Goal: Task Accomplishment & Management: Manage account settings

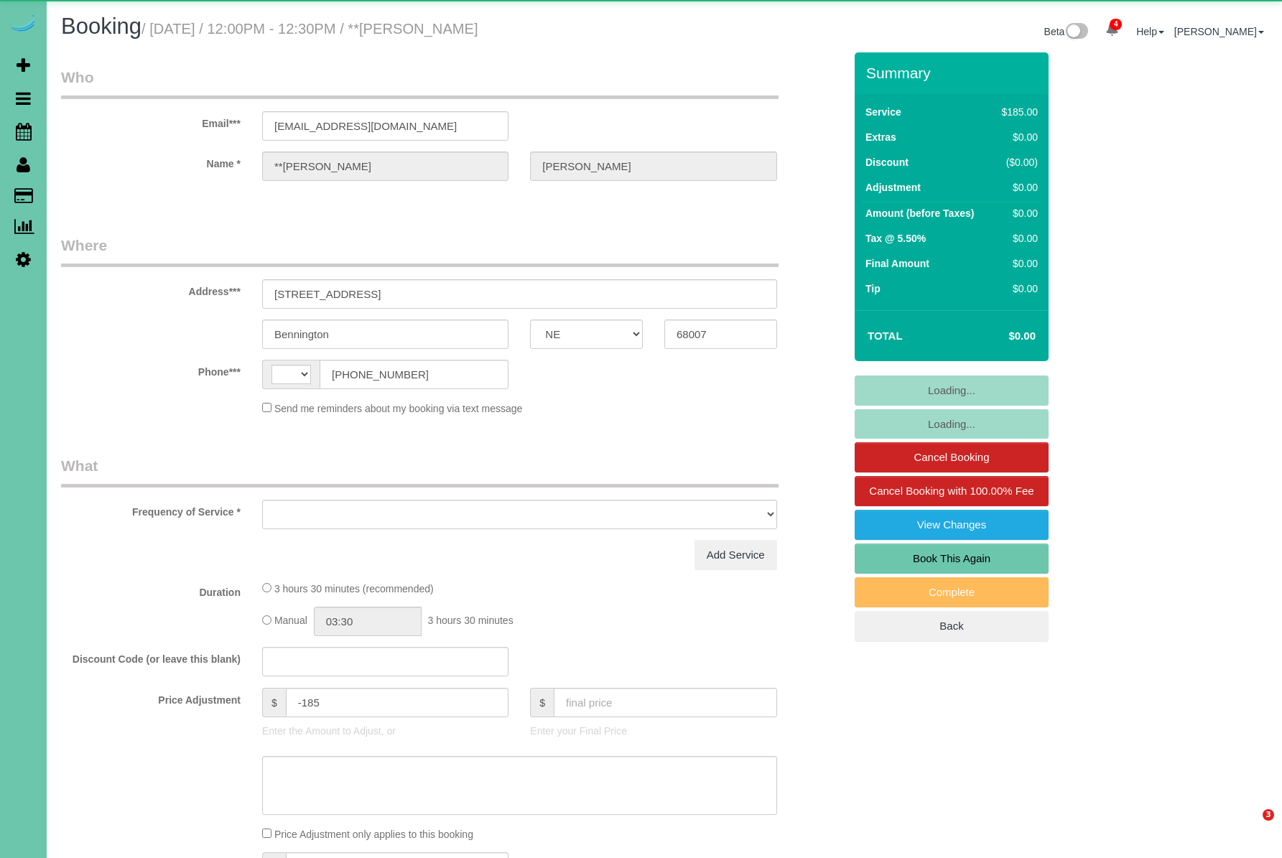
select select "NE"
select select "string:[GEOGRAPHIC_DATA]"
select select "object:662"
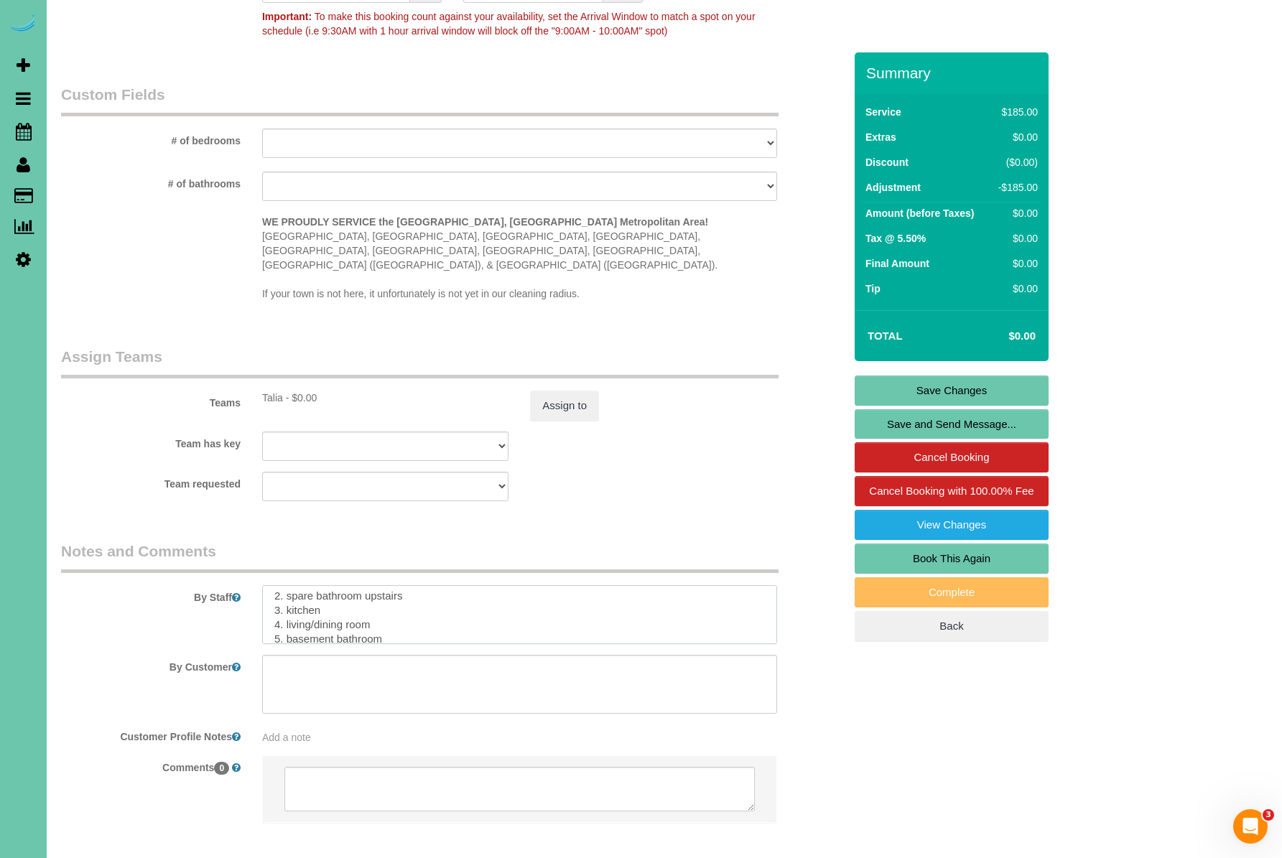
scroll to position [49, 0]
drag, startPoint x: 389, startPoint y: 601, endPoint x: 273, endPoint y: 568, distance: 121.2
click at [273, 585] on textarea at bounding box center [519, 614] width 515 height 59
click at [288, 600] on textarea at bounding box center [519, 614] width 515 height 59
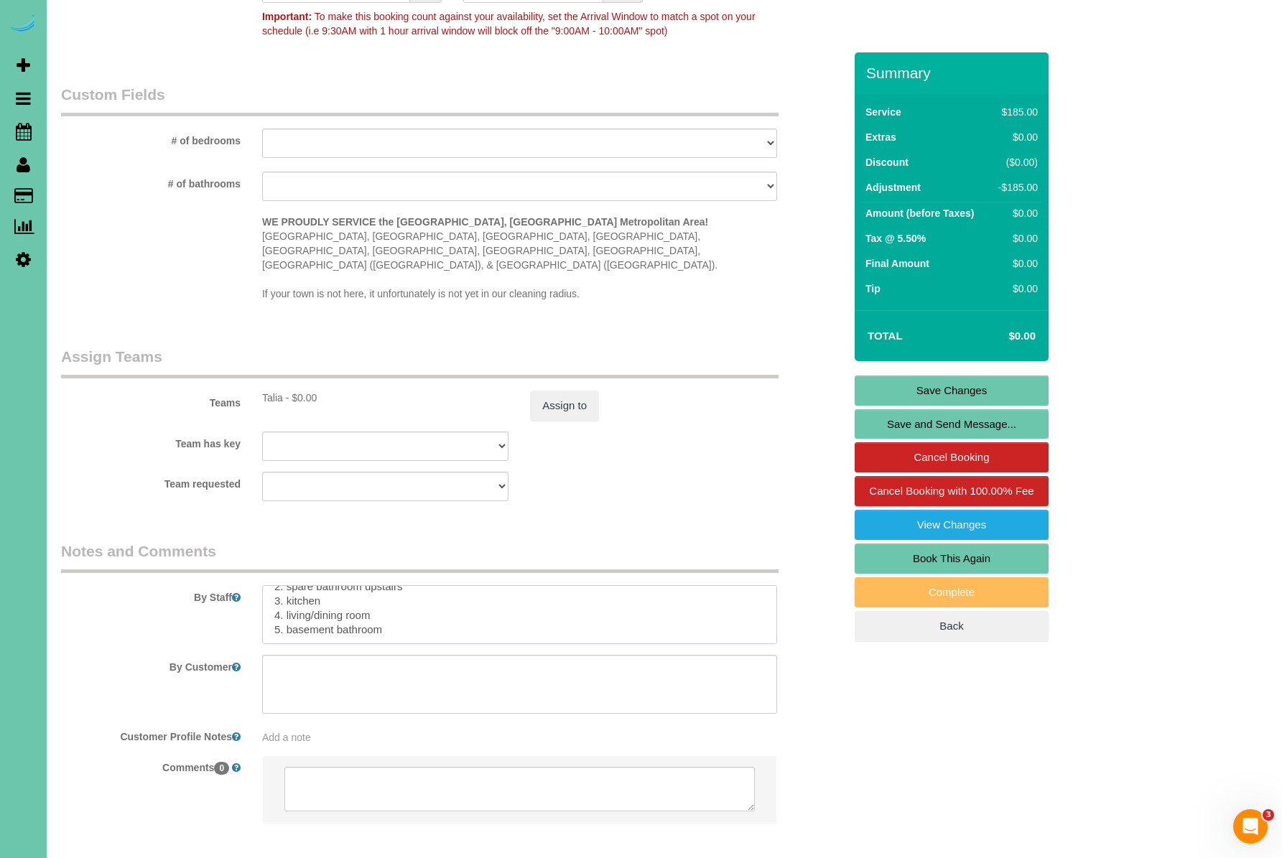
drag, startPoint x: 384, startPoint y: 600, endPoint x: 269, endPoint y: 580, distance: 117.3
click at [269, 585] on textarea at bounding box center [519, 614] width 515 height 59
drag, startPoint x: 306, startPoint y: 601, endPoint x: 276, endPoint y: 587, distance: 33.4
click at [276, 587] on textarea at bounding box center [519, 614] width 515 height 59
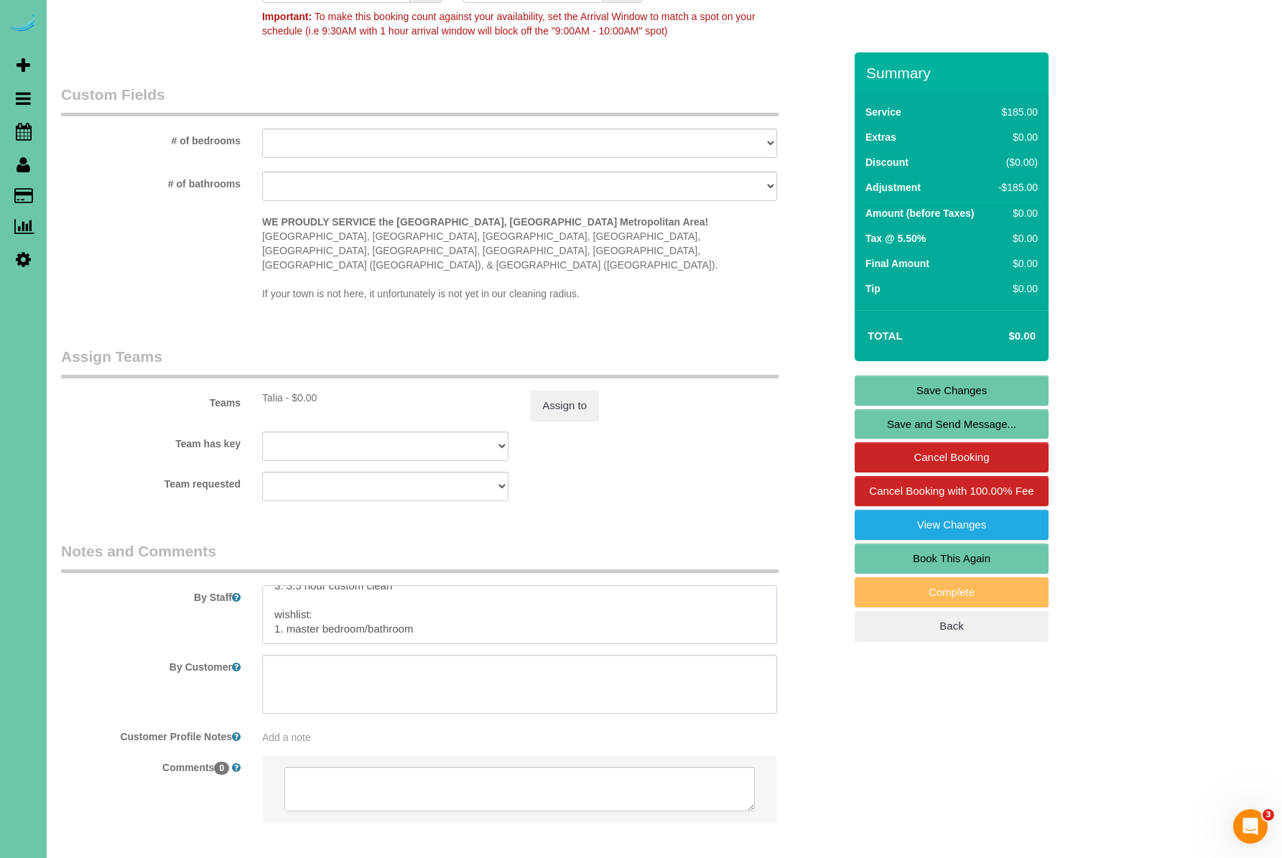
scroll to position [57, 0]
drag, startPoint x: 416, startPoint y: 588, endPoint x: 292, endPoint y: 589, distance: 124.3
click at [295, 589] on textarea at bounding box center [519, 614] width 515 height 59
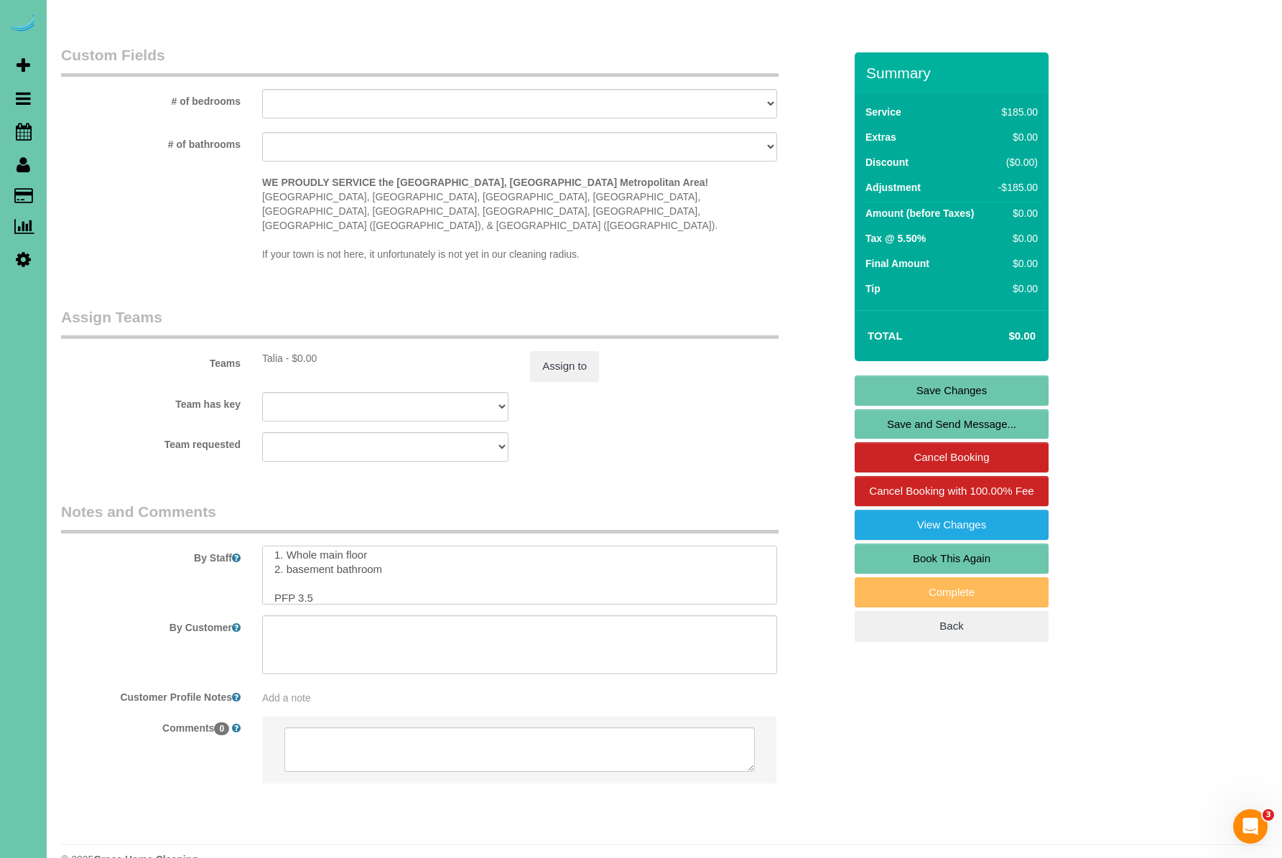
scroll to position [1216, 0]
type textarea "1. Credit 2. Client home 3. 3.5 hour custom clean wishlist: 1. Whole main floor…"
click at [961, 387] on link "Save Changes" at bounding box center [952, 391] width 194 height 30
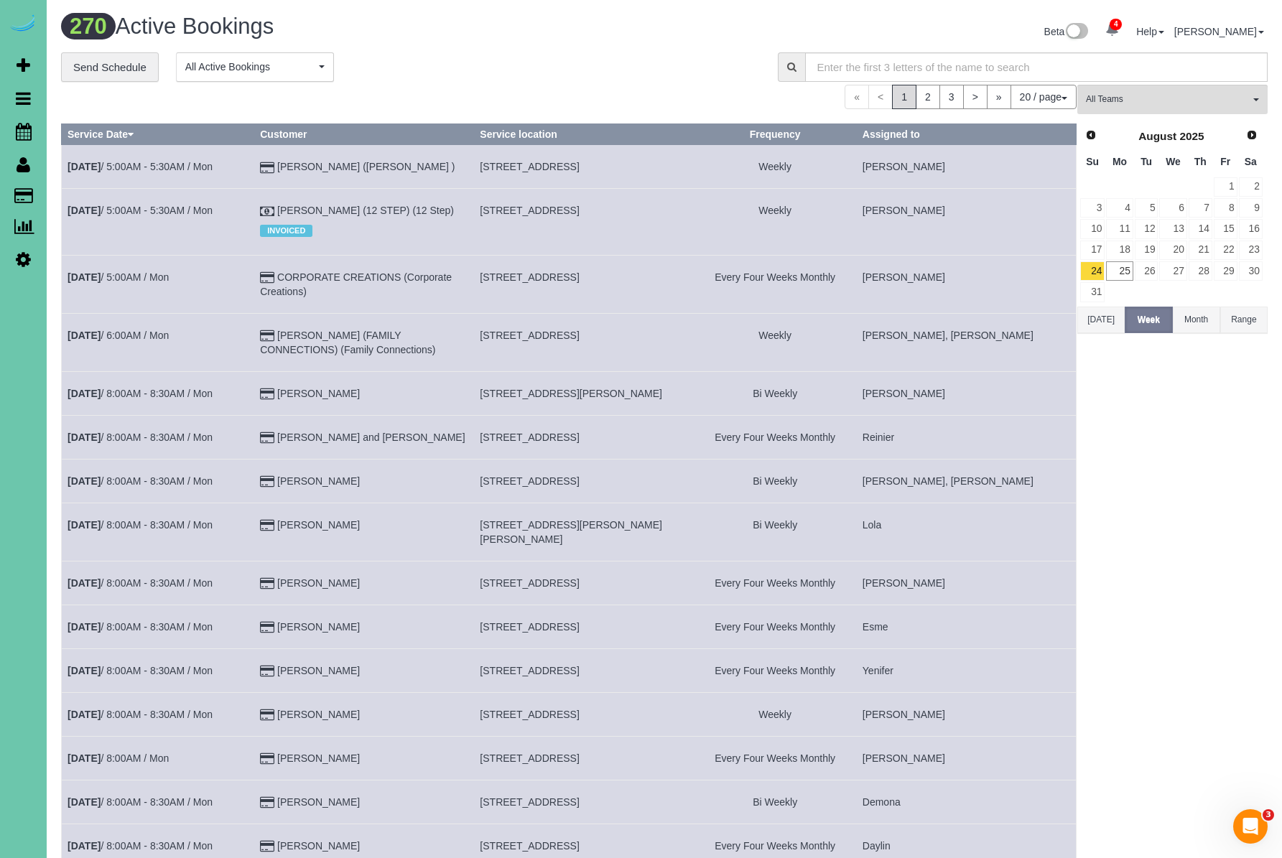
scroll to position [1, 0]
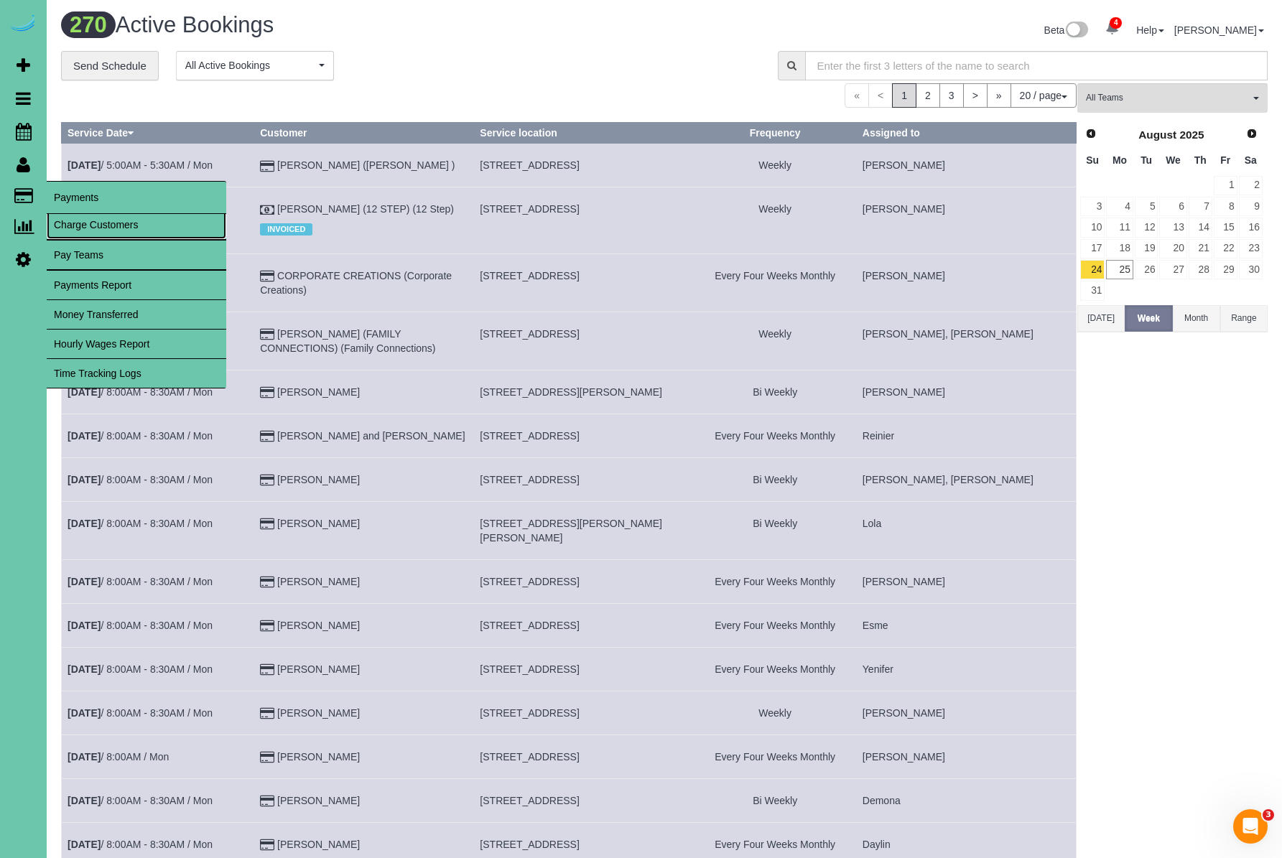
click at [93, 219] on link "Charge Customers" at bounding box center [137, 224] width 180 height 29
select select
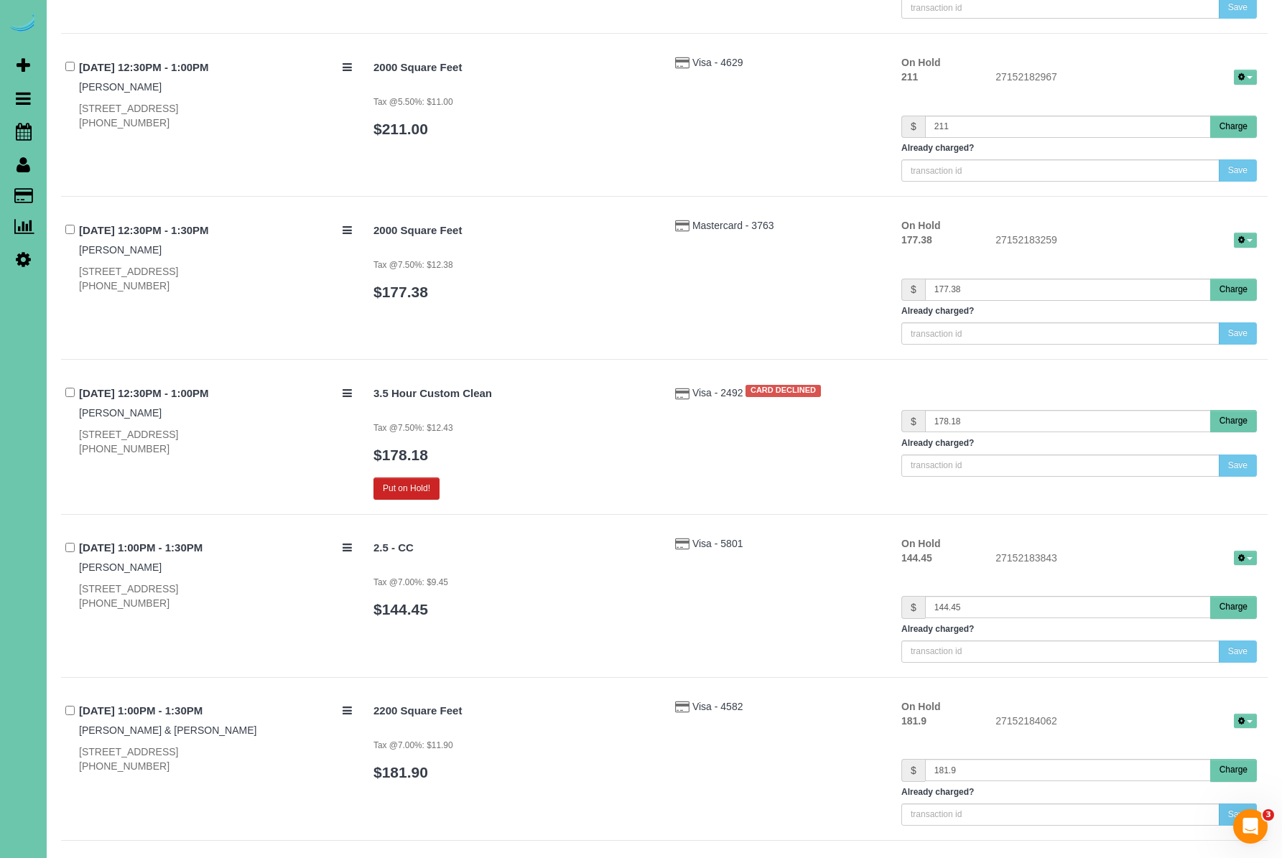
scroll to position [8422, 0]
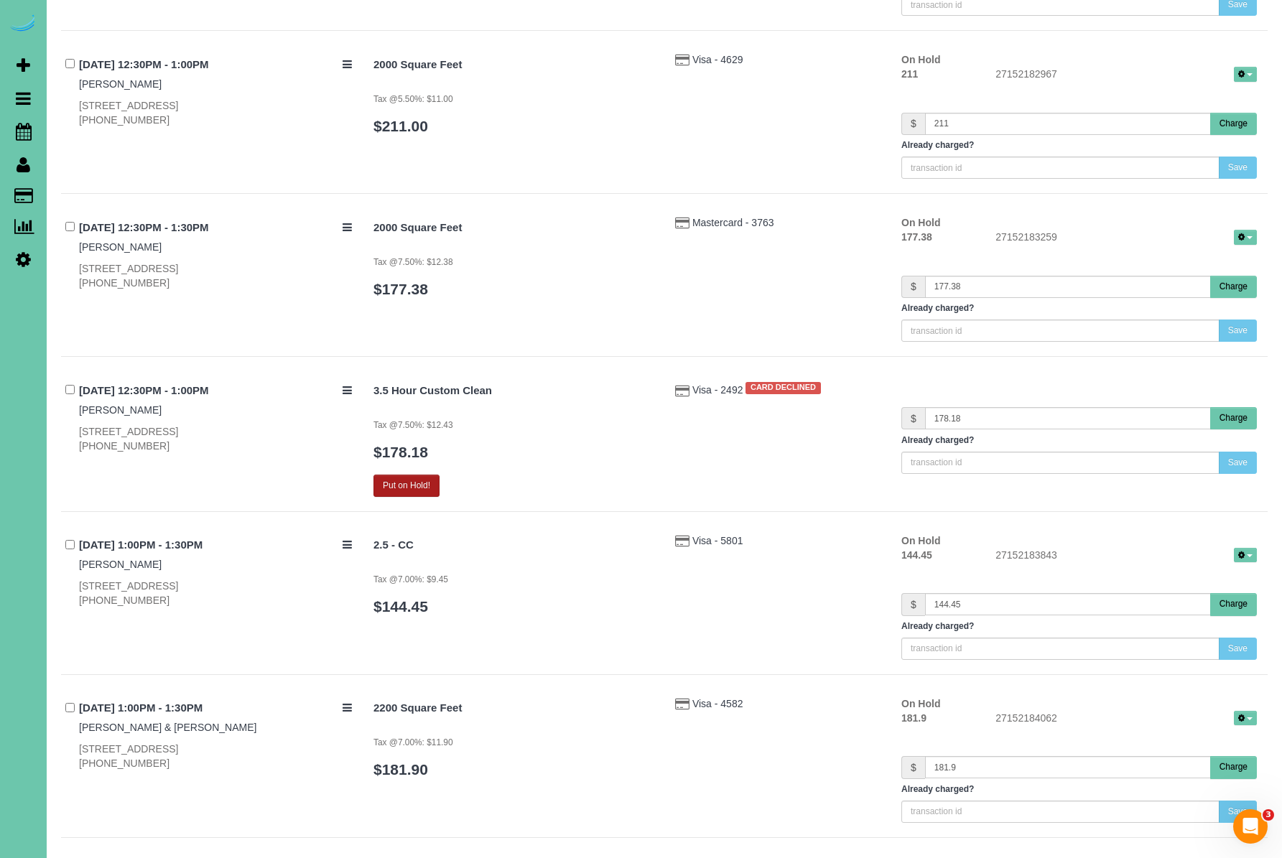
click at [414, 492] on button "Put on Hold!" at bounding box center [407, 486] width 66 height 22
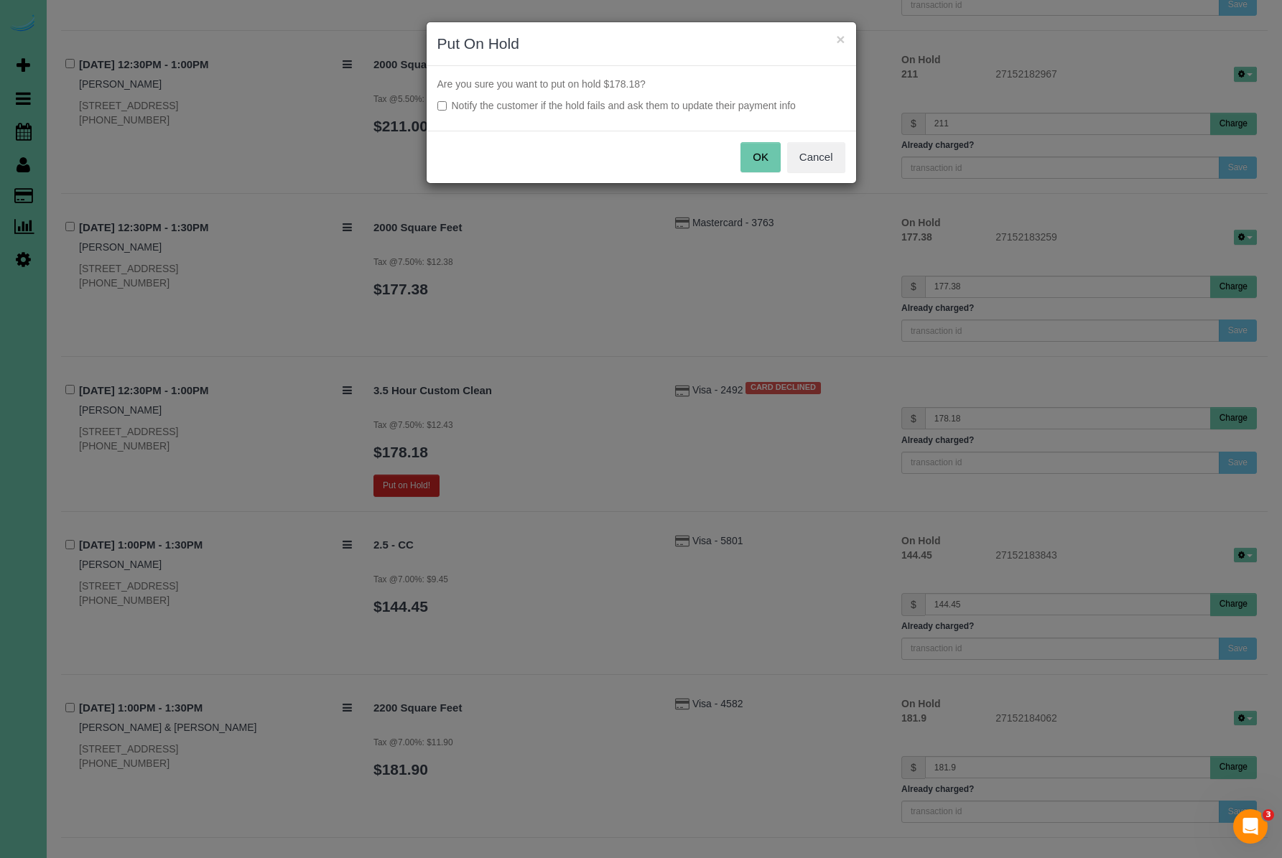
click at [759, 158] on button "OK" at bounding box center [761, 157] width 40 height 30
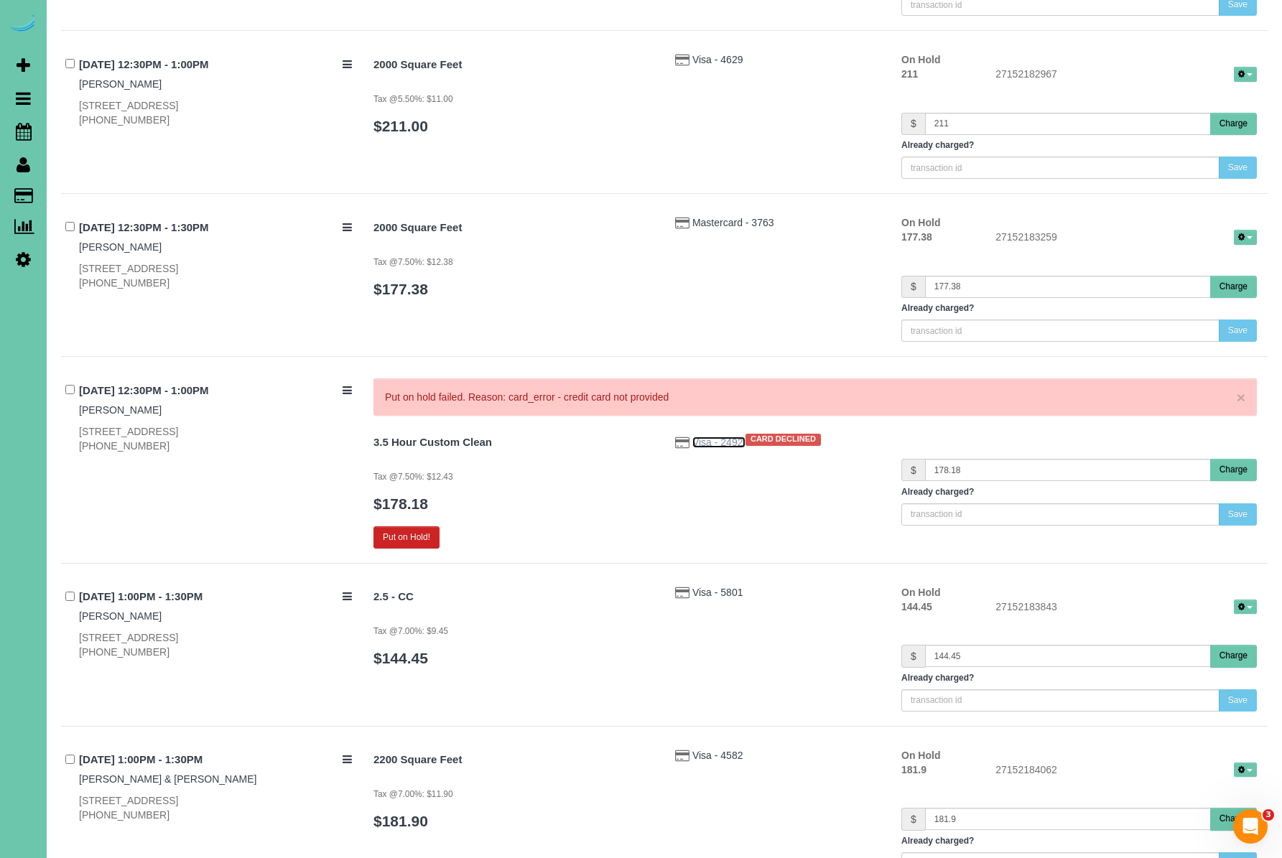
click at [705, 444] on span "Visa - 2492" at bounding box center [719, 442] width 53 height 11
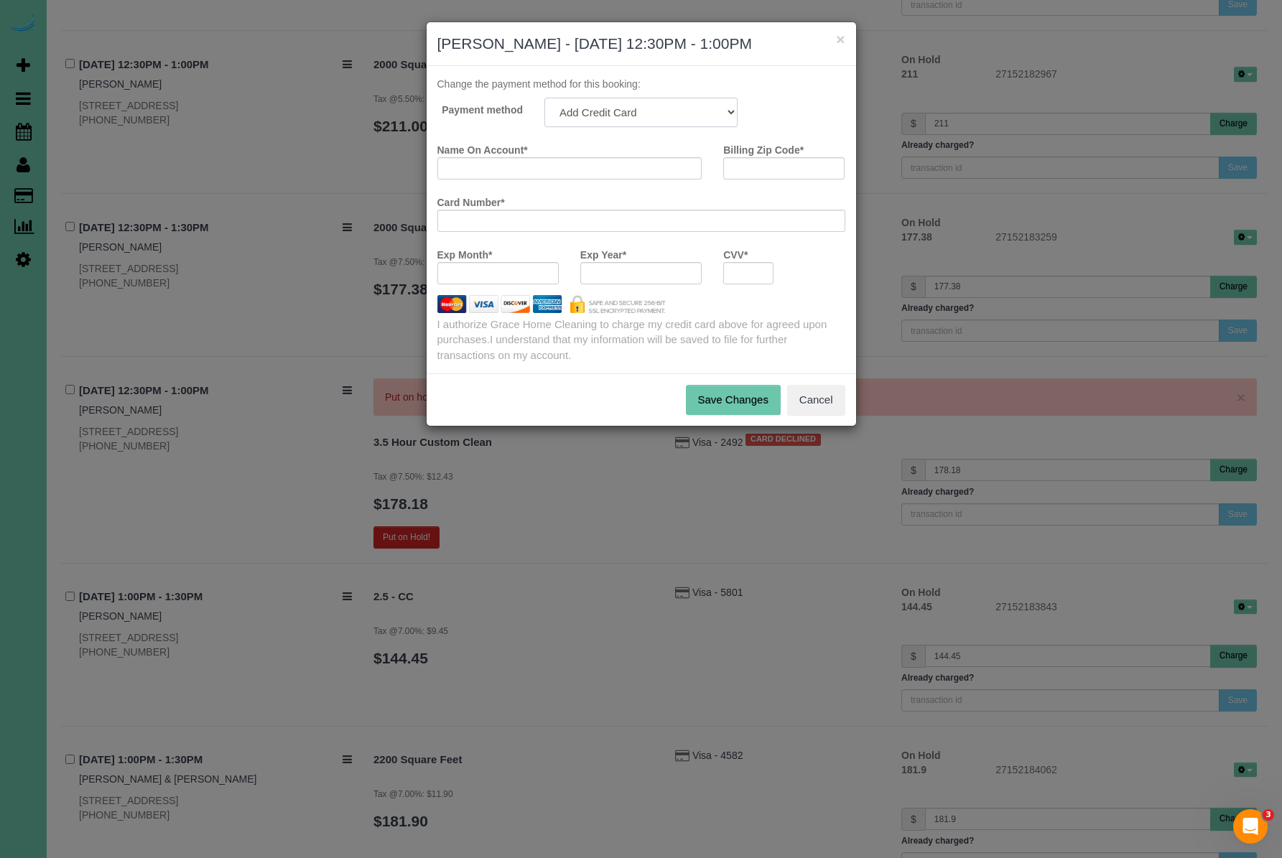
click at [607, 114] on select "Visa - 6953 - 07/2028 Add Credit Card ─────────────── Cash Check Paypal" at bounding box center [641, 112] width 193 height 29
select select "string:fspay-9d100836-9fc3-46f0-8078-577ee22ef532"
click at [545, 98] on select "Visa - 6953 - 07/2028 Add Credit Card ─────────────── Cash Check Paypal" at bounding box center [641, 112] width 193 height 29
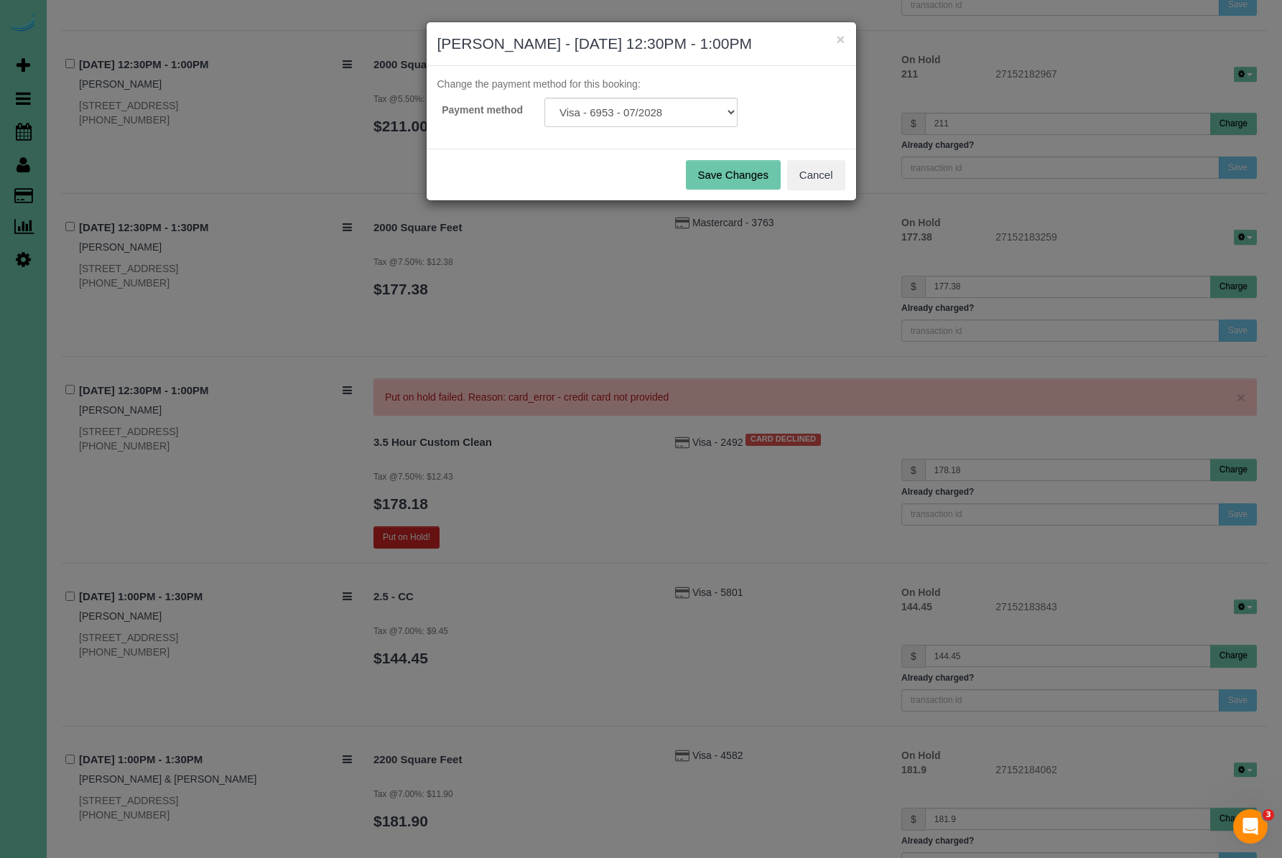
click at [722, 170] on button "Save Changes" at bounding box center [733, 175] width 95 height 30
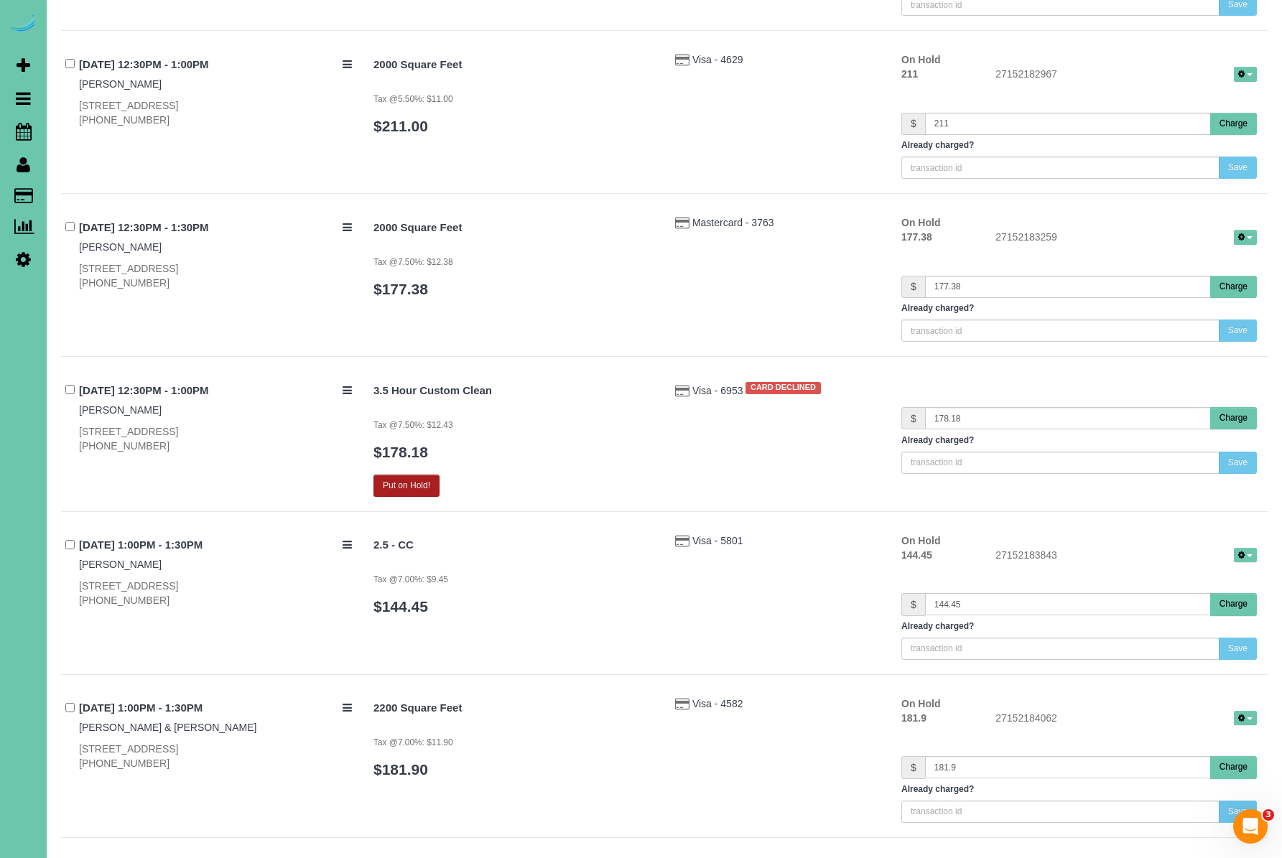
click at [412, 483] on button "Put on Hold!" at bounding box center [407, 486] width 66 height 22
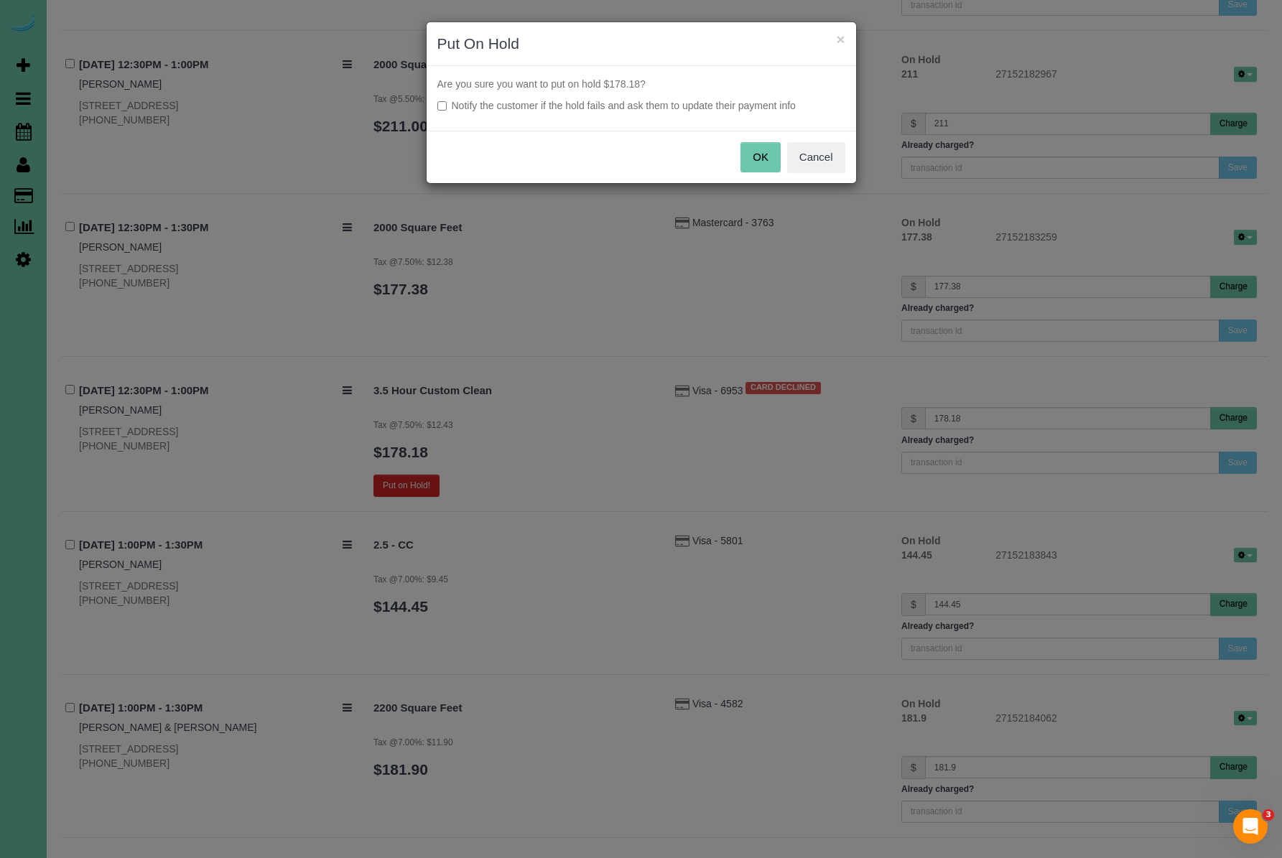
click at [754, 152] on button "OK" at bounding box center [761, 157] width 40 height 30
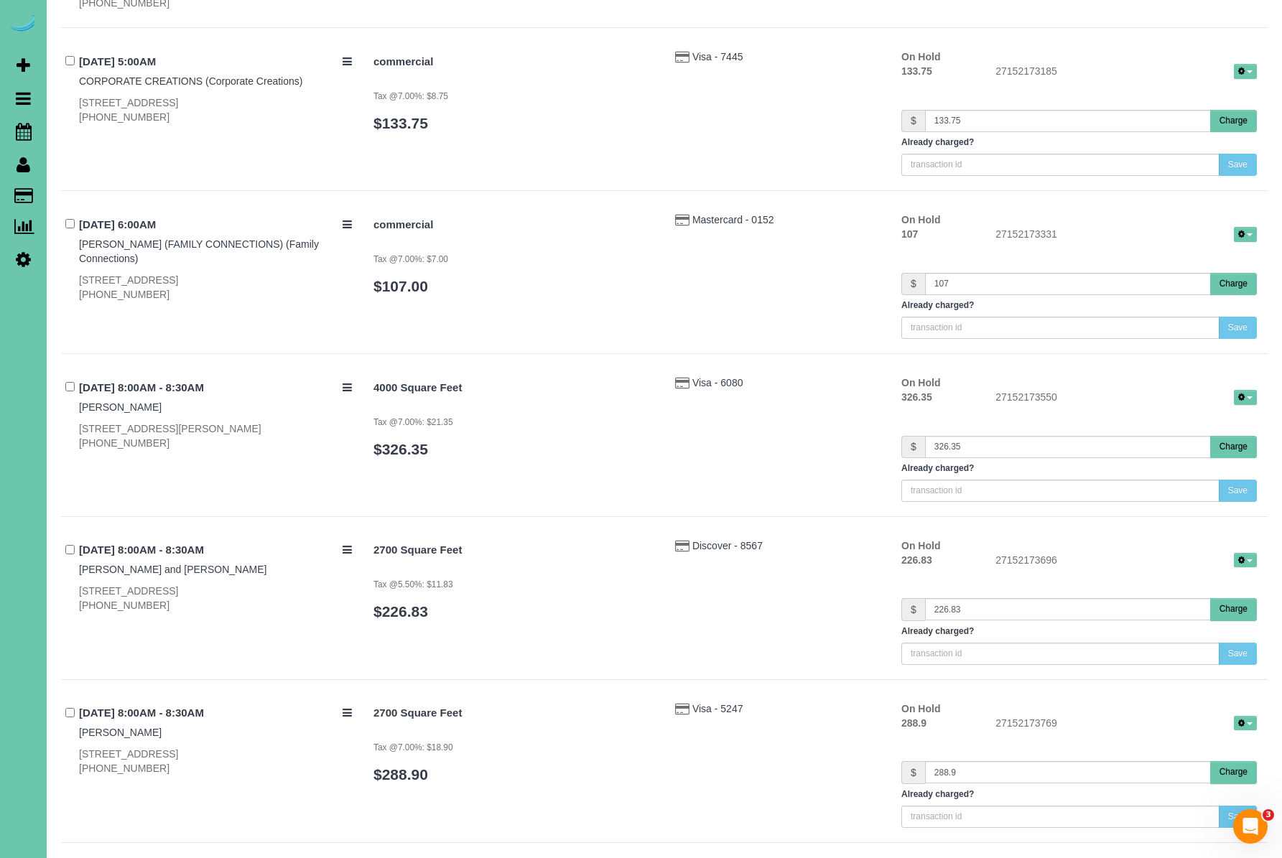
scroll to position [0, 0]
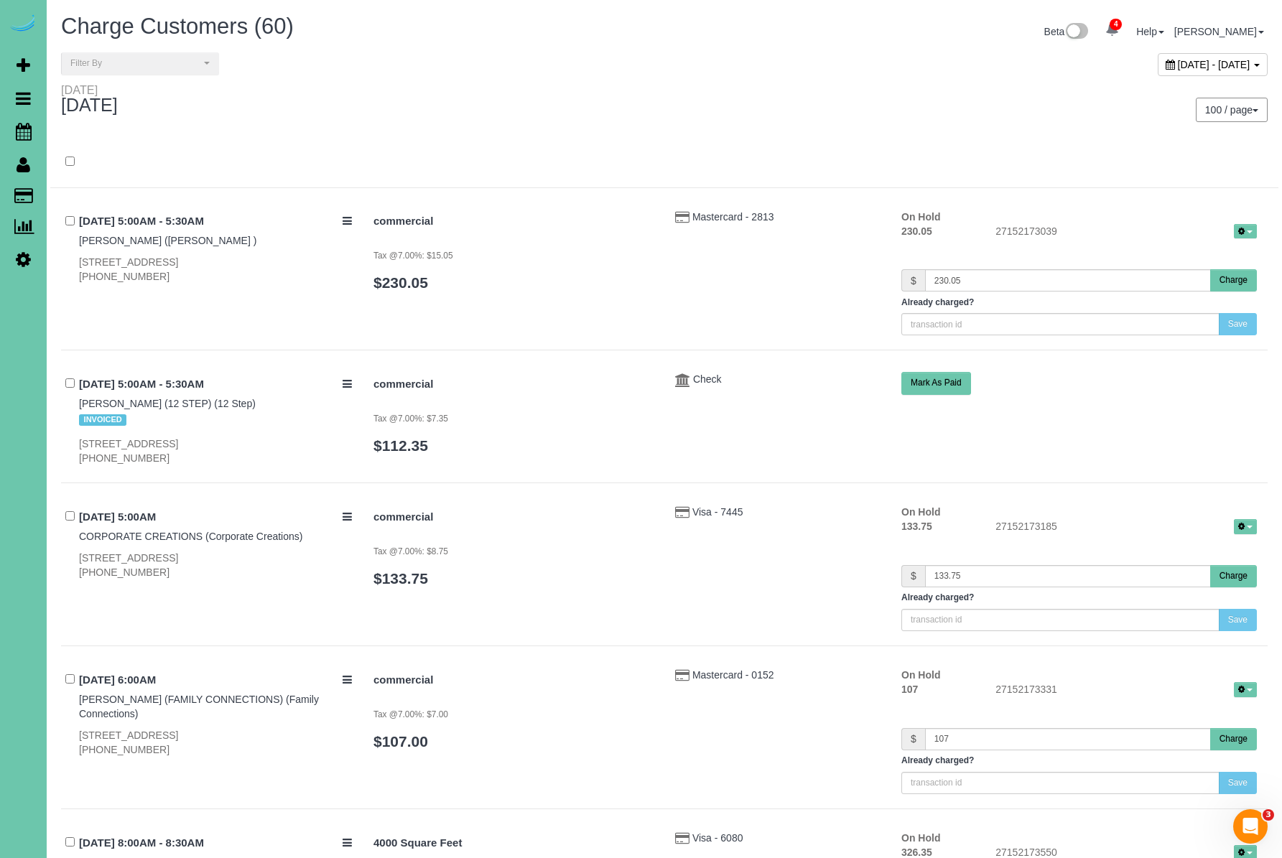
click at [1226, 70] on div "[DATE] - [DATE]" at bounding box center [1213, 64] width 110 height 23
type input "**********"
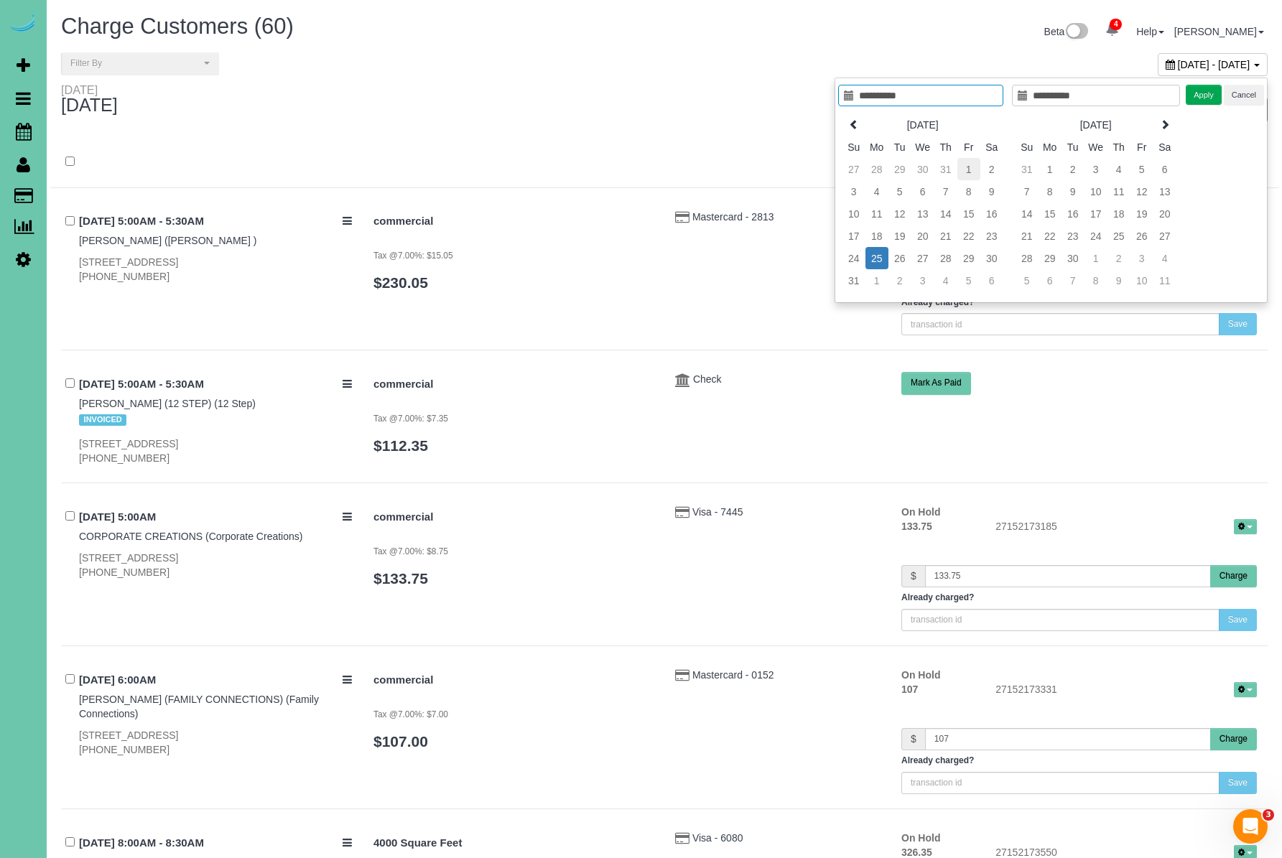
type input "**********"
click at [965, 164] on td "1" at bounding box center [969, 169] width 23 height 22
type input "**********"
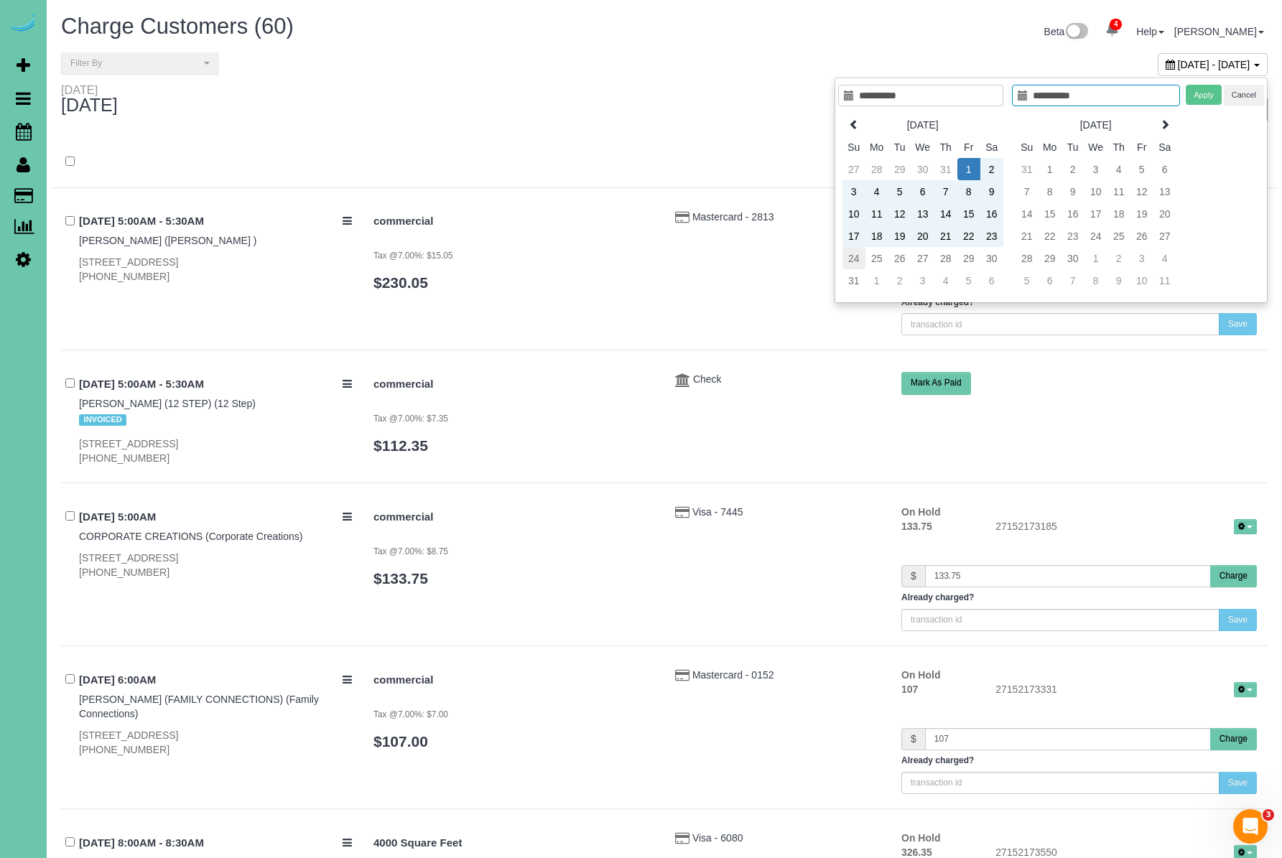
click at [861, 254] on td "24" at bounding box center [854, 258] width 23 height 22
type input "**********"
click at [1206, 100] on button "Apply" at bounding box center [1204, 95] width 36 height 21
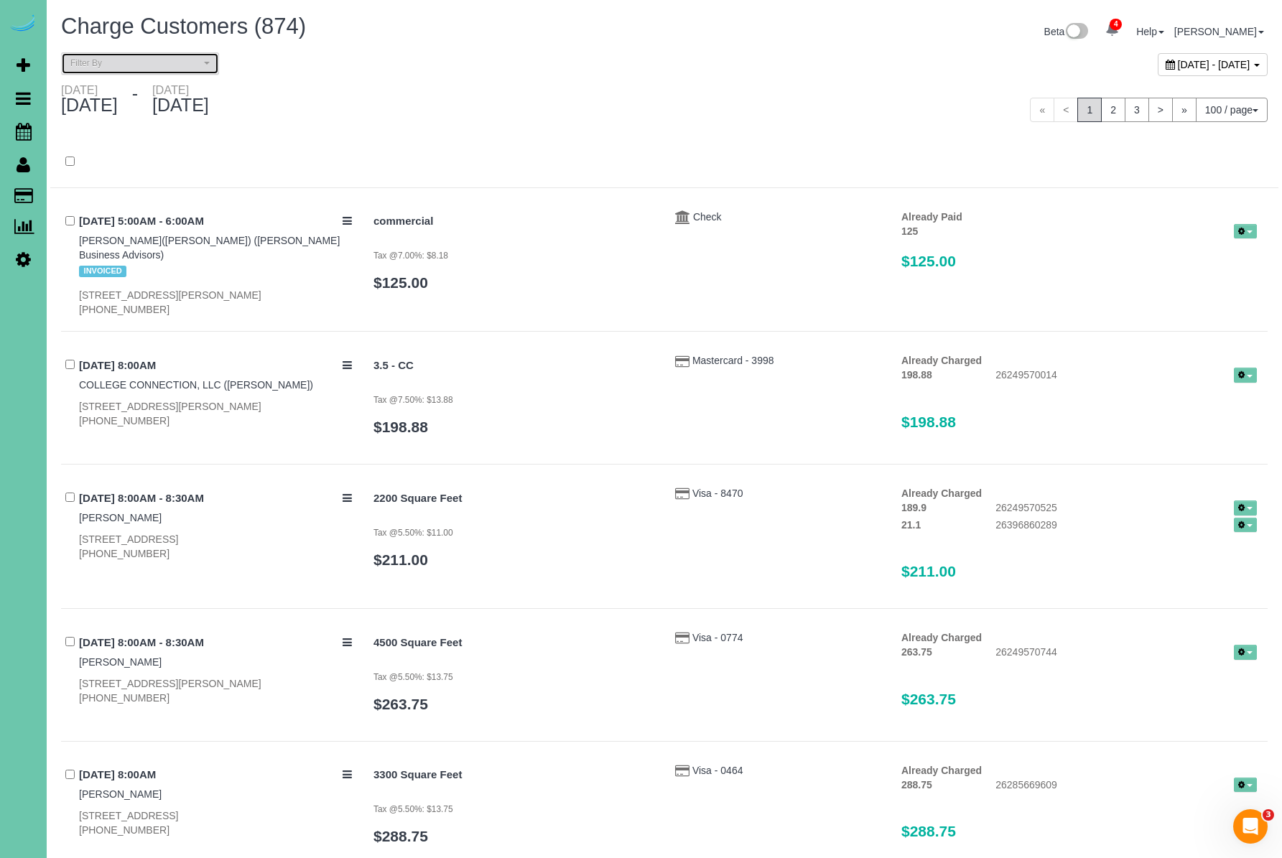
click at [193, 68] on span "Filter By" at bounding box center [135, 63] width 130 height 12
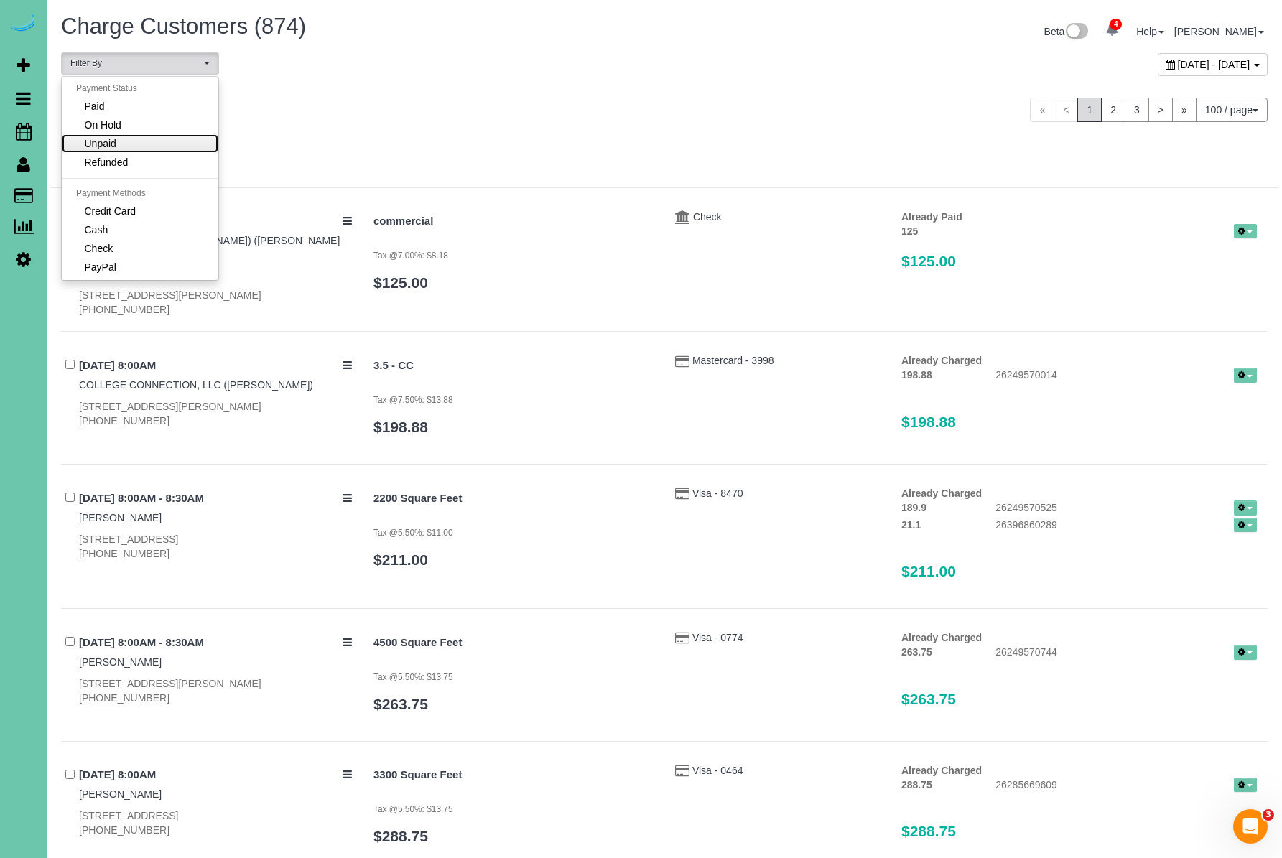
drag, startPoint x: 158, startPoint y: 141, endPoint x: 326, endPoint y: 136, distance: 168.2
click at [159, 141] on link "Unpaid" at bounding box center [140, 143] width 157 height 19
select select "******"
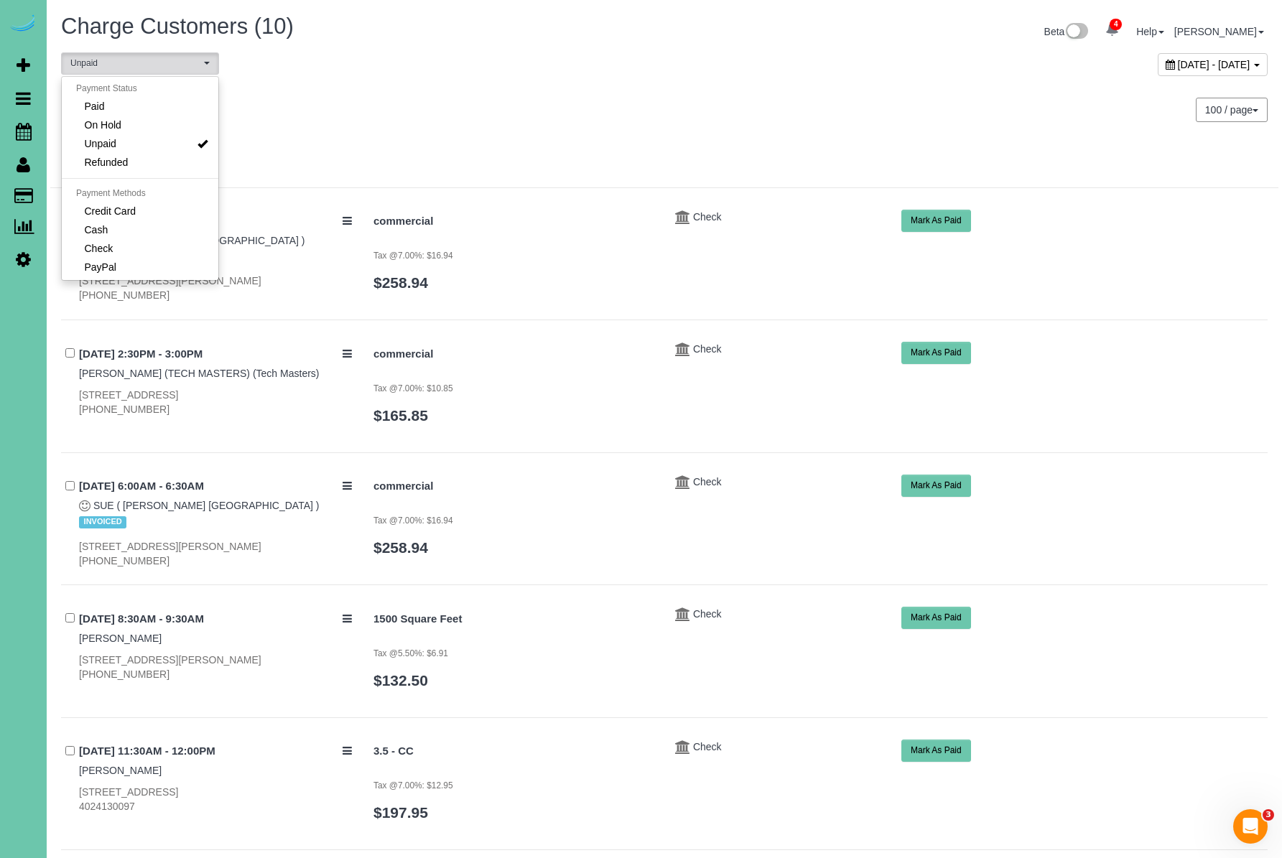
click at [631, 147] on div at bounding box center [664, 162] width 1228 height 52
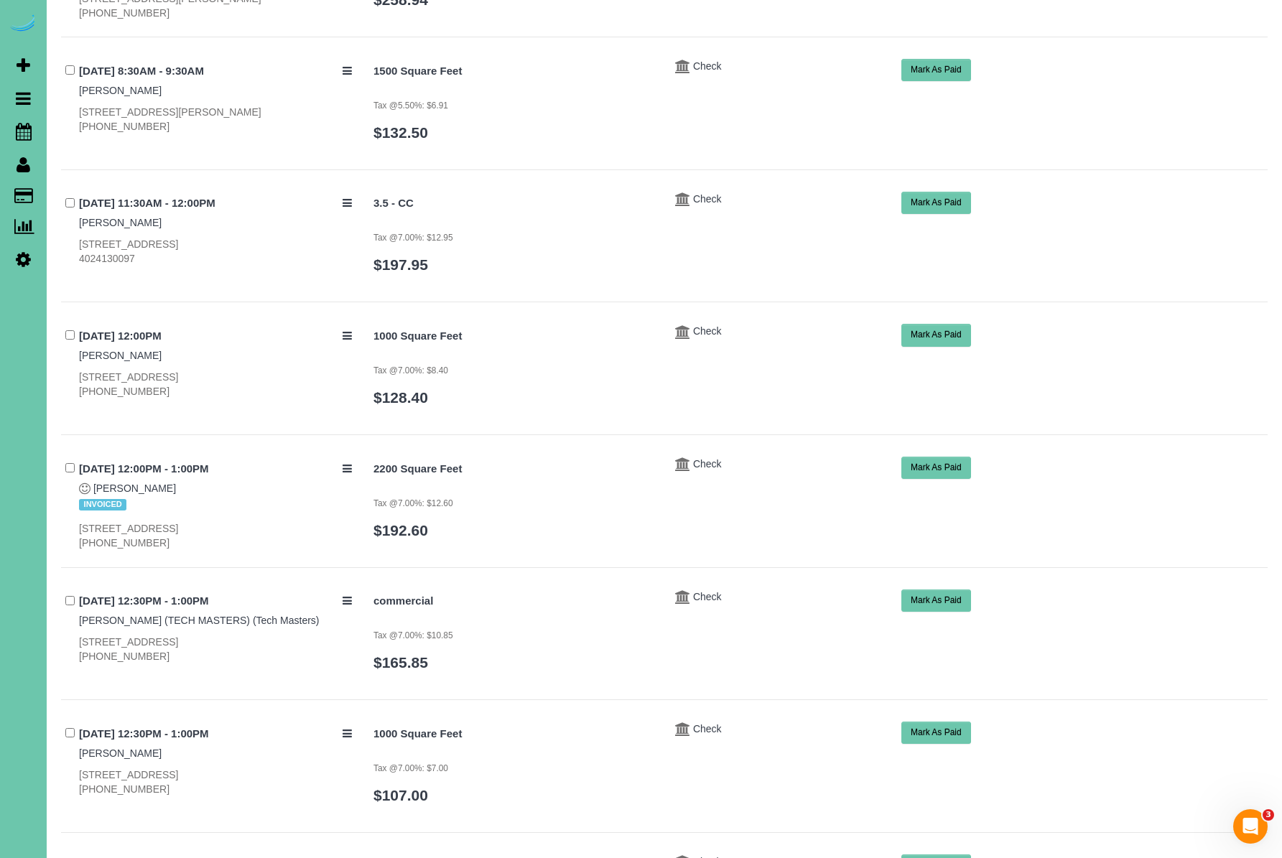
scroll to position [0, 0]
